Goal: Task Accomplishment & Management: Complete application form

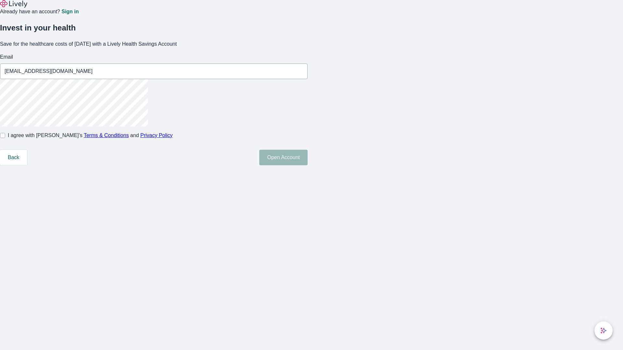
click at [5, 138] on input "I agree with Lively’s Terms & Conditions and Privacy Policy" at bounding box center [2, 135] width 5 height 5
checkbox input "true"
click at [308, 165] on button "Open Account" at bounding box center [283, 158] width 48 height 16
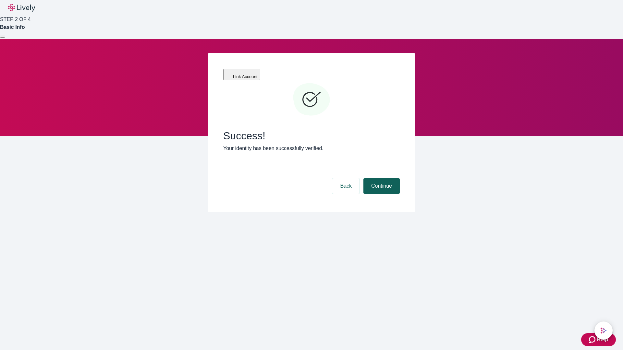
click at [381, 178] on button "Continue" at bounding box center [381, 186] width 36 height 16
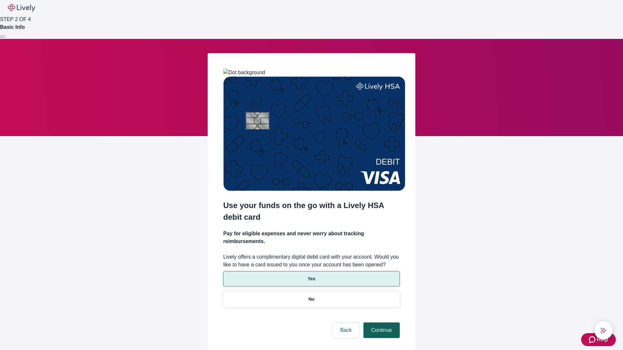
click at [311, 276] on p "Yes" at bounding box center [312, 279] width 8 height 7
click at [381, 323] on button "Continue" at bounding box center [381, 331] width 36 height 16
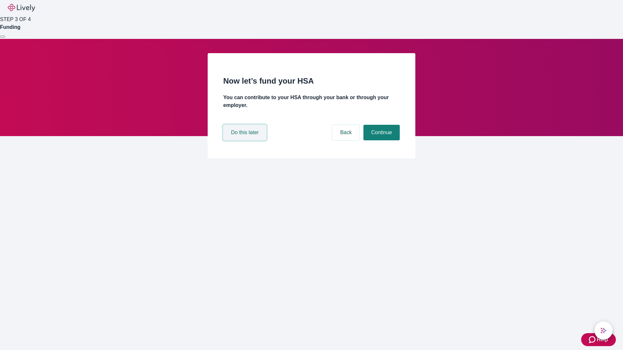
click at [246, 141] on button "Do this later" at bounding box center [244, 133] width 43 height 16
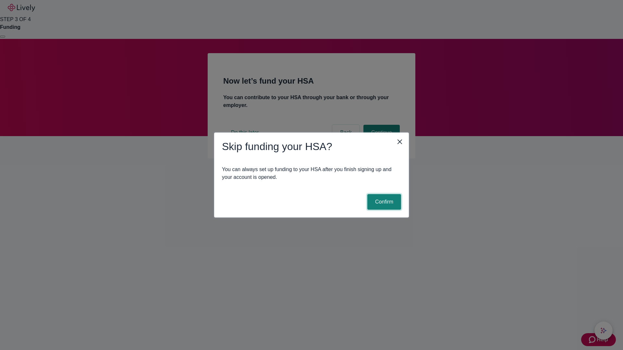
click at [383, 202] on button "Confirm" at bounding box center [384, 202] width 34 height 16
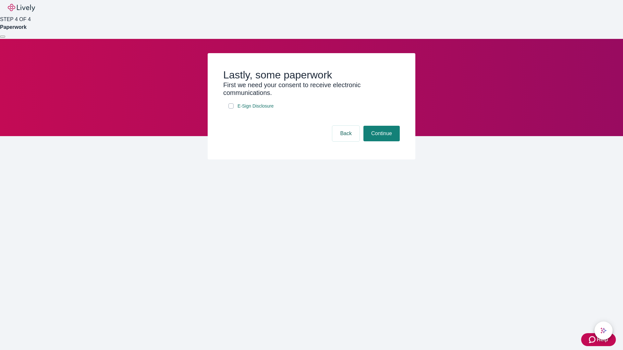
click at [231, 109] on input "E-Sign Disclosure" at bounding box center [230, 106] width 5 height 5
checkbox input "true"
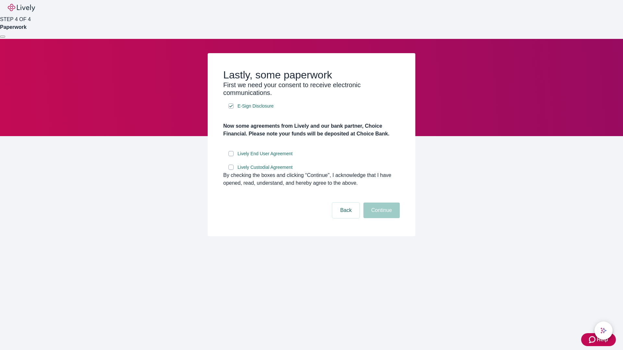
click at [231, 156] on input "Lively End User Agreement" at bounding box center [230, 153] width 5 height 5
checkbox input "true"
click at [231, 170] on input "Lively Custodial Agreement" at bounding box center [230, 167] width 5 height 5
checkbox input "true"
click at [381, 218] on button "Continue" at bounding box center [381, 211] width 36 height 16
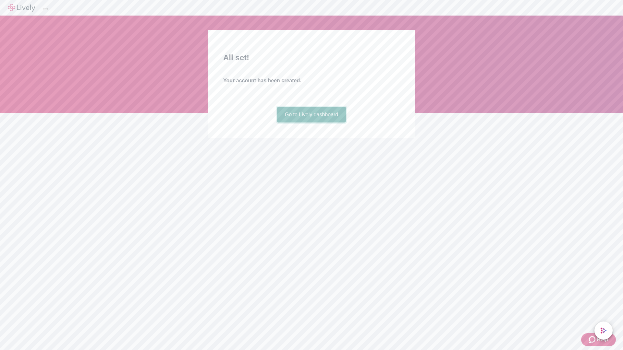
click at [311, 123] on link "Go to Lively dashboard" at bounding box center [311, 115] width 69 height 16
